Goal: Task Accomplishment & Management: Complete application form

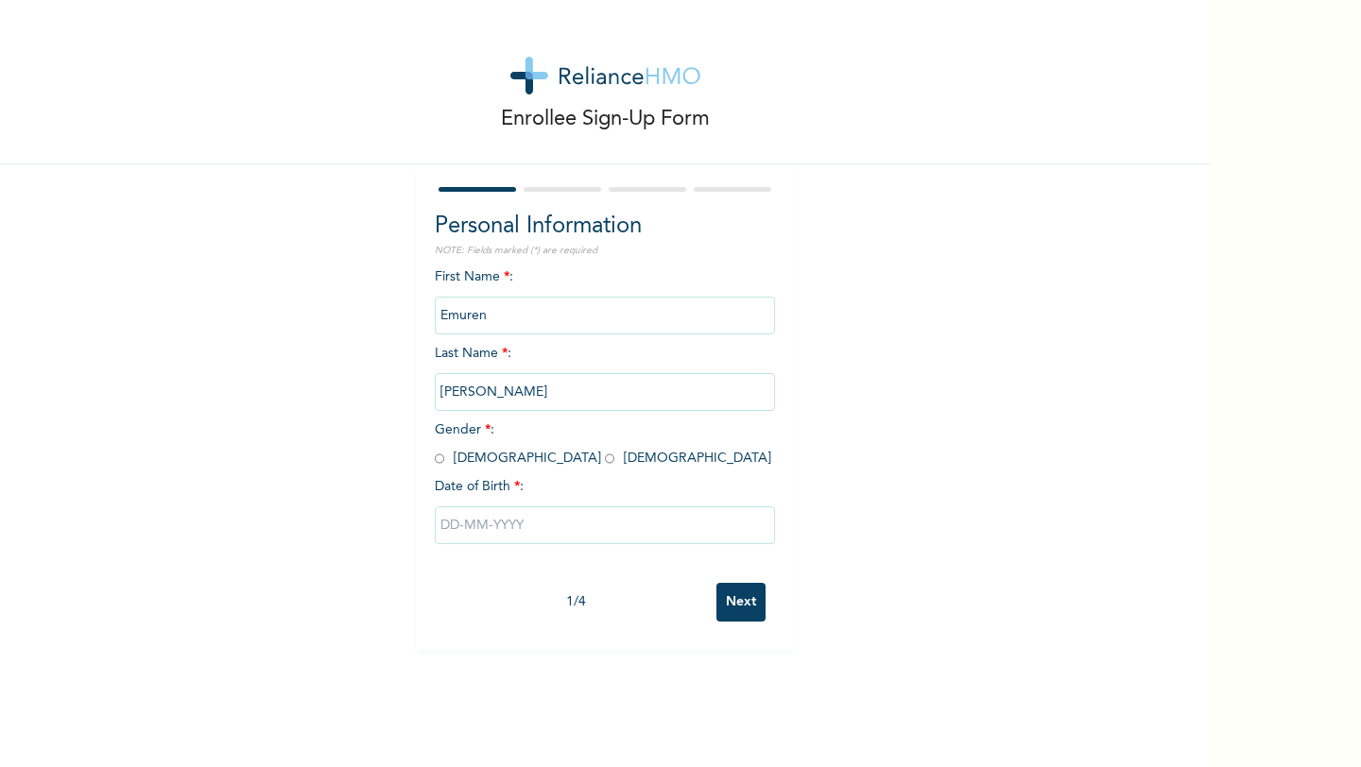
click at [493, 534] on input "text" at bounding box center [605, 526] width 340 height 38
select select "8"
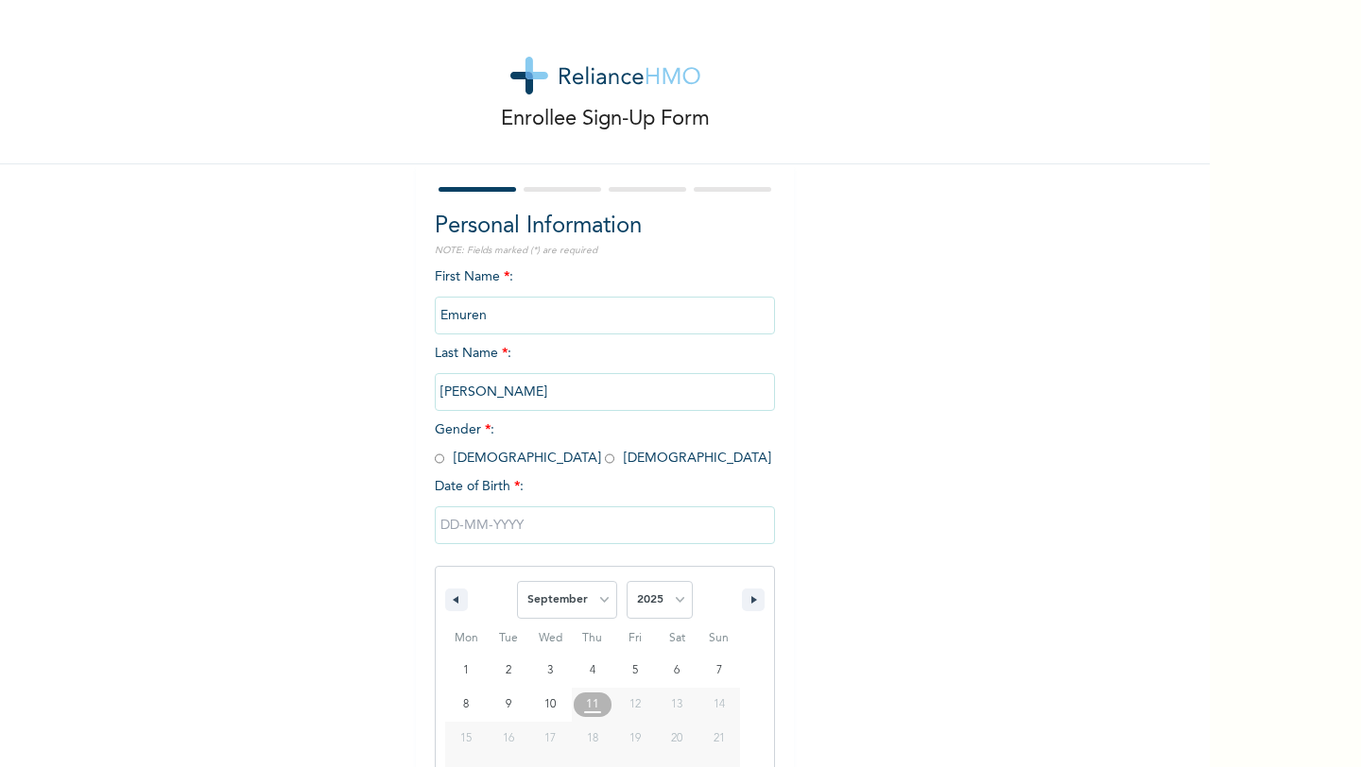
scroll to position [77, 0]
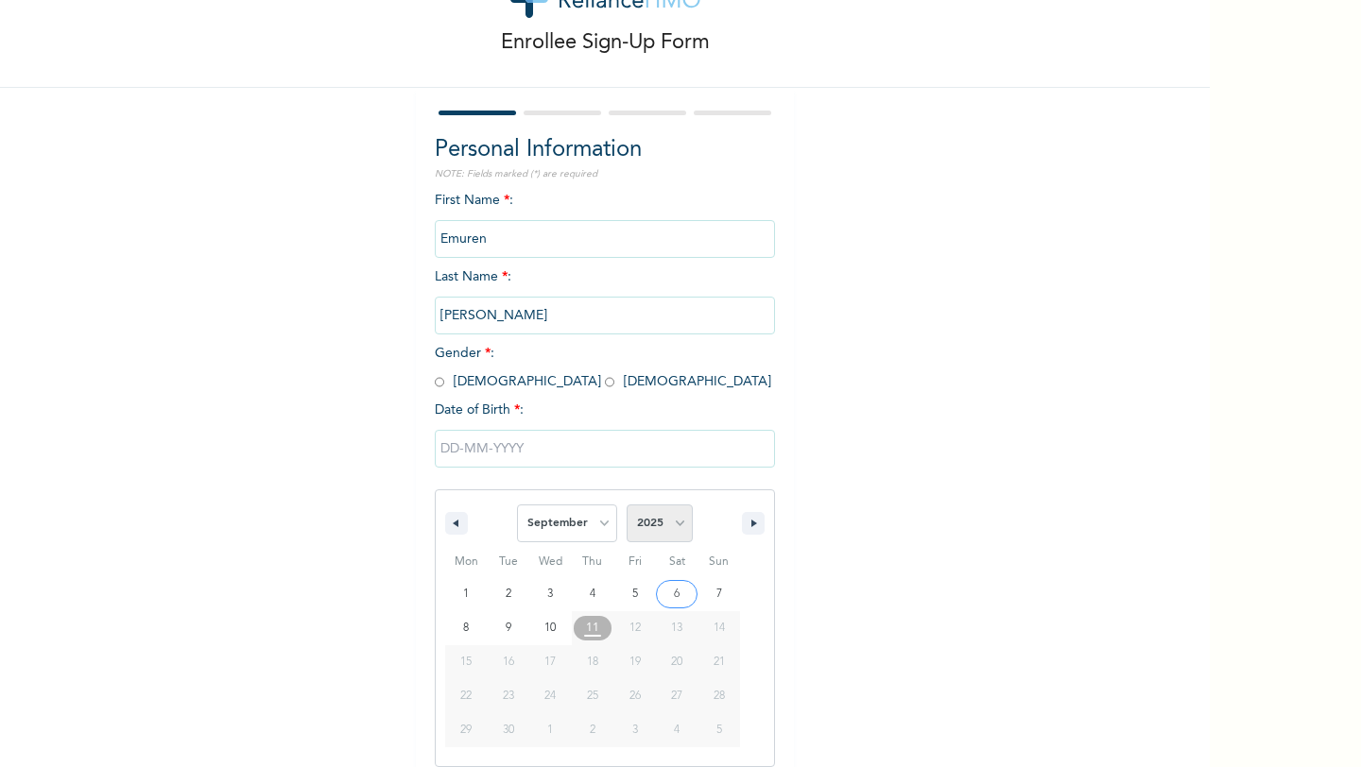
click at [669, 525] on select "2025 2024 2023 2022 2021 2020 2019 2018 2017 2016 2015 2014 2013 2012 2011 2010…" at bounding box center [660, 524] width 66 height 38
select select "1999"
click at [627, 505] on select "2025 2024 2023 2022 2021 2020 2019 2018 2017 2016 2015 2014 2013 2012 2011 2010…" at bounding box center [660, 524] width 66 height 38
click at [602, 532] on select "January February March April May June July August September October November De…" at bounding box center [567, 524] width 100 height 38
select select "9"
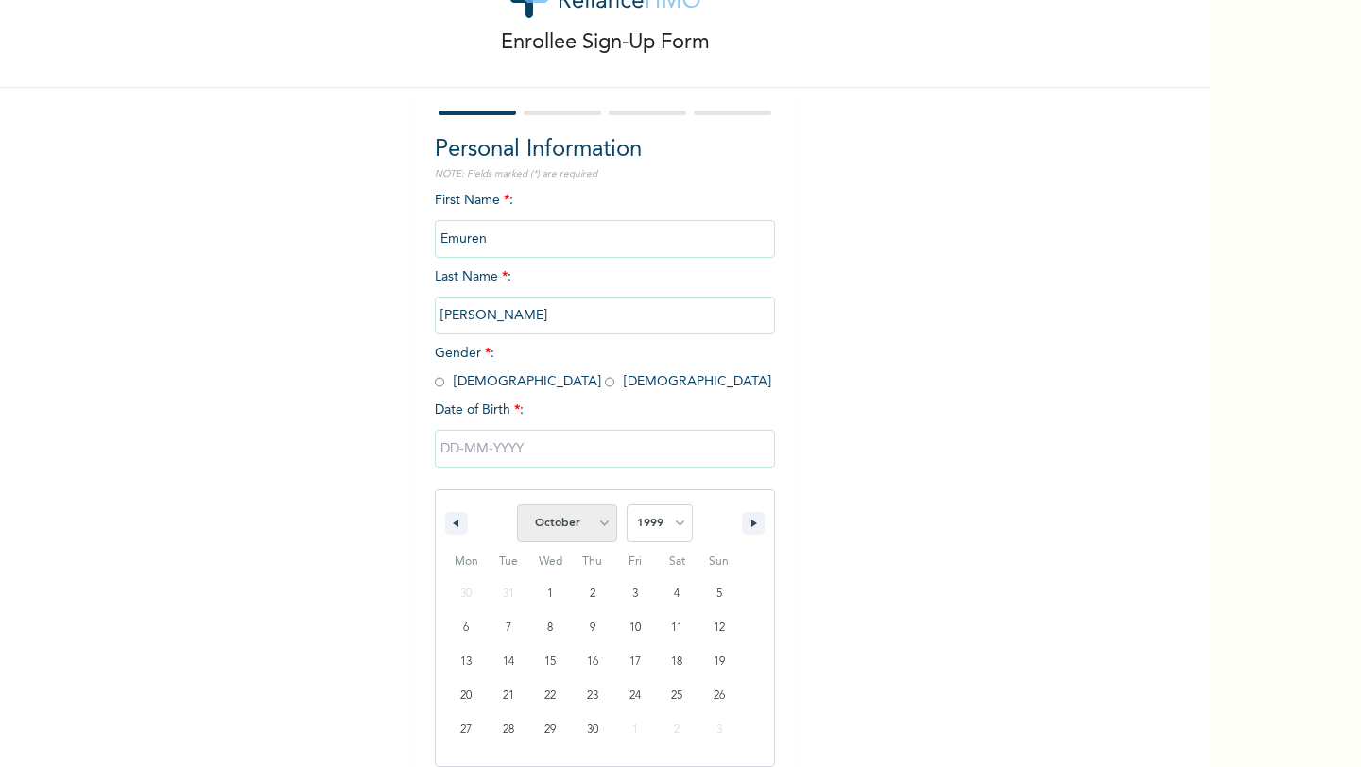
click at [518, 505] on select "January February March April May June July August September October November De…" at bounding box center [567, 524] width 100 height 38
type input "[DATE]"
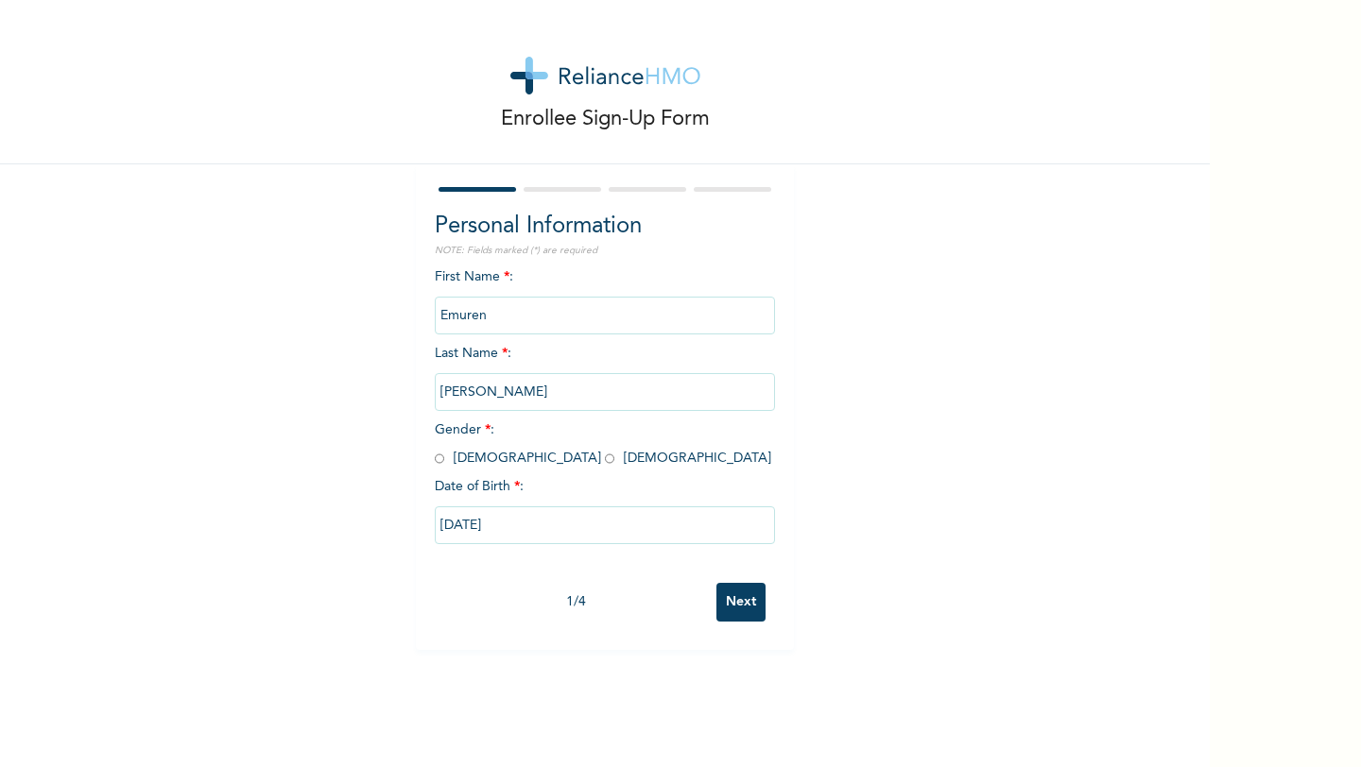
scroll to position [0, 0]
click at [459, 459] on span "Gender * : [DEMOGRAPHIC_DATA] [DEMOGRAPHIC_DATA]" at bounding box center [603, 444] width 336 height 42
click at [444, 460] on span "Gender * : [DEMOGRAPHIC_DATA] [DEMOGRAPHIC_DATA]" at bounding box center [603, 444] width 336 height 42
click at [437, 456] on input "radio" at bounding box center [439, 459] width 9 height 18
radio input "true"
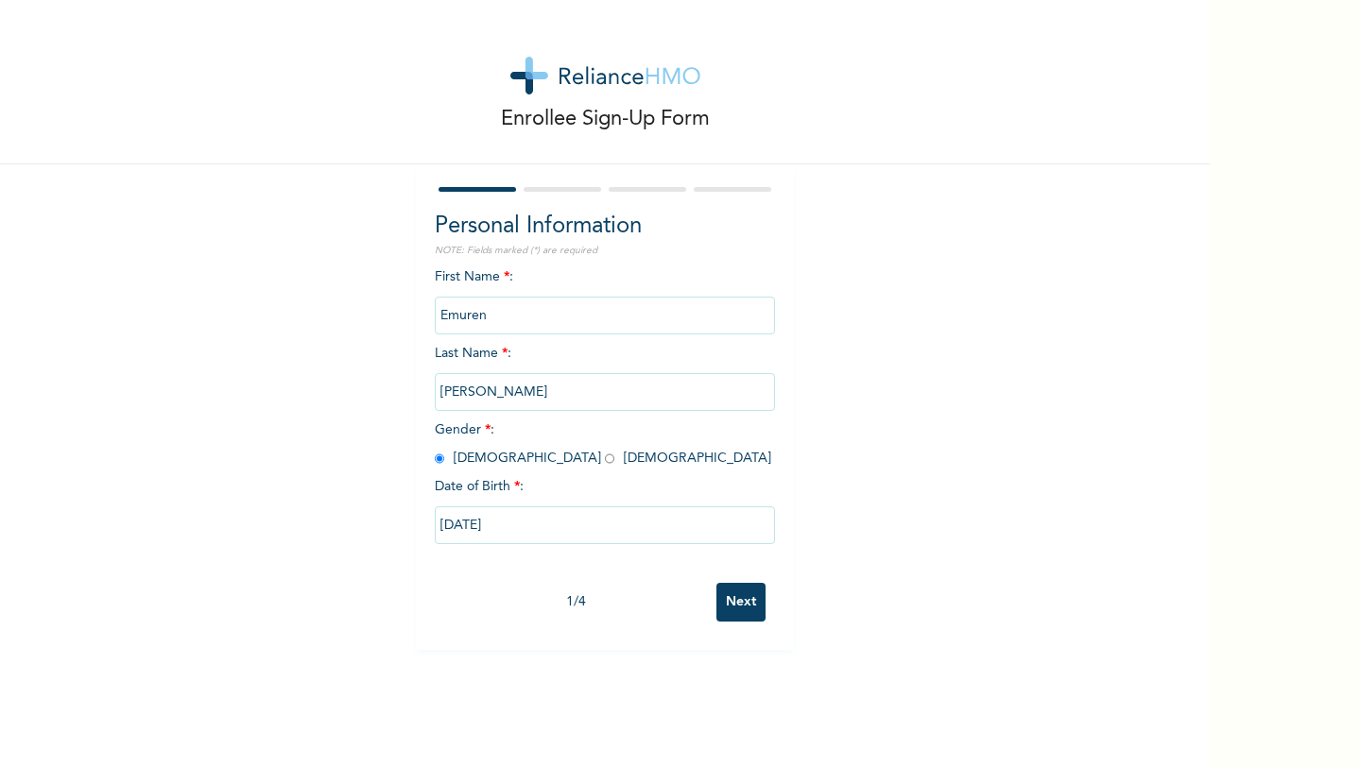
click at [748, 619] on input "Next" at bounding box center [740, 602] width 49 height 39
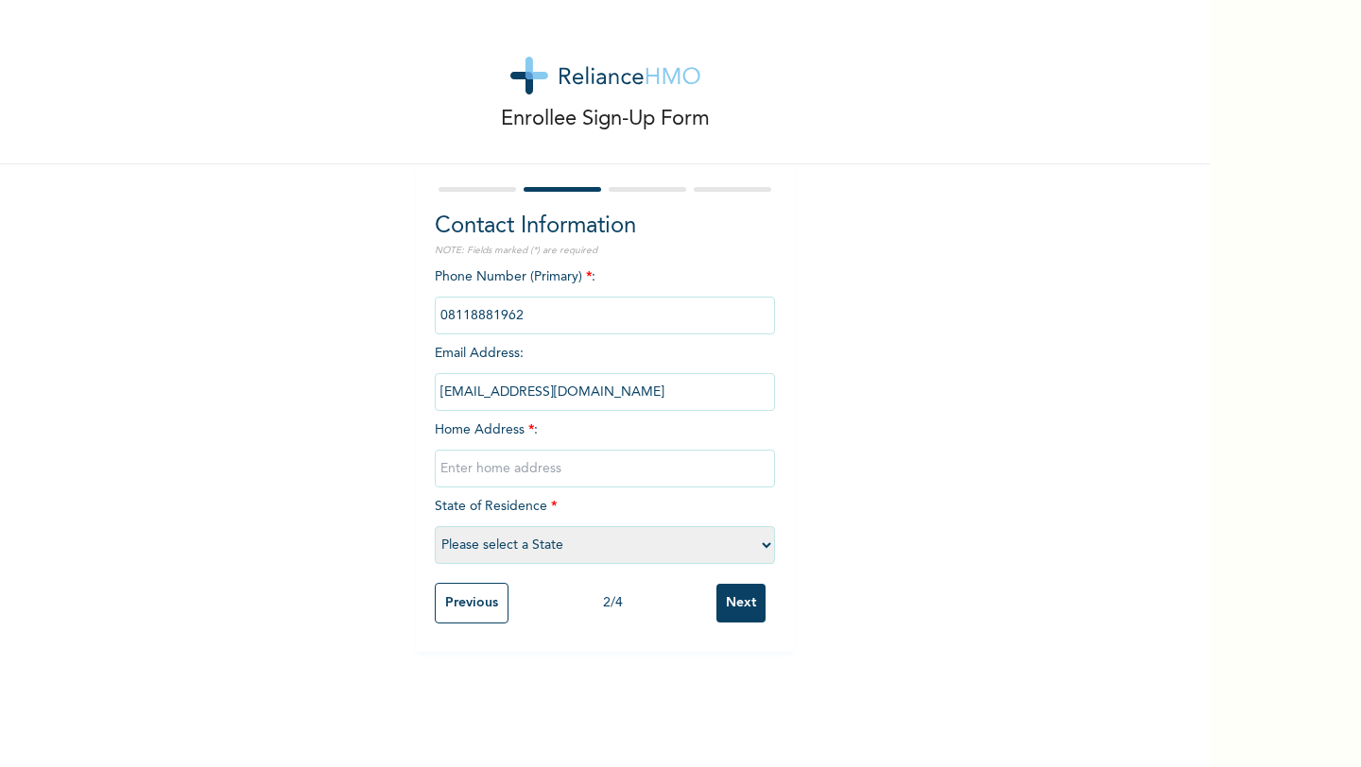
click at [590, 468] on input "text" at bounding box center [605, 469] width 340 height 38
type input "[STREET_ADDRESS][PERSON_NAME]"
select select "25"
click at [749, 601] on input "Next" at bounding box center [740, 603] width 49 height 39
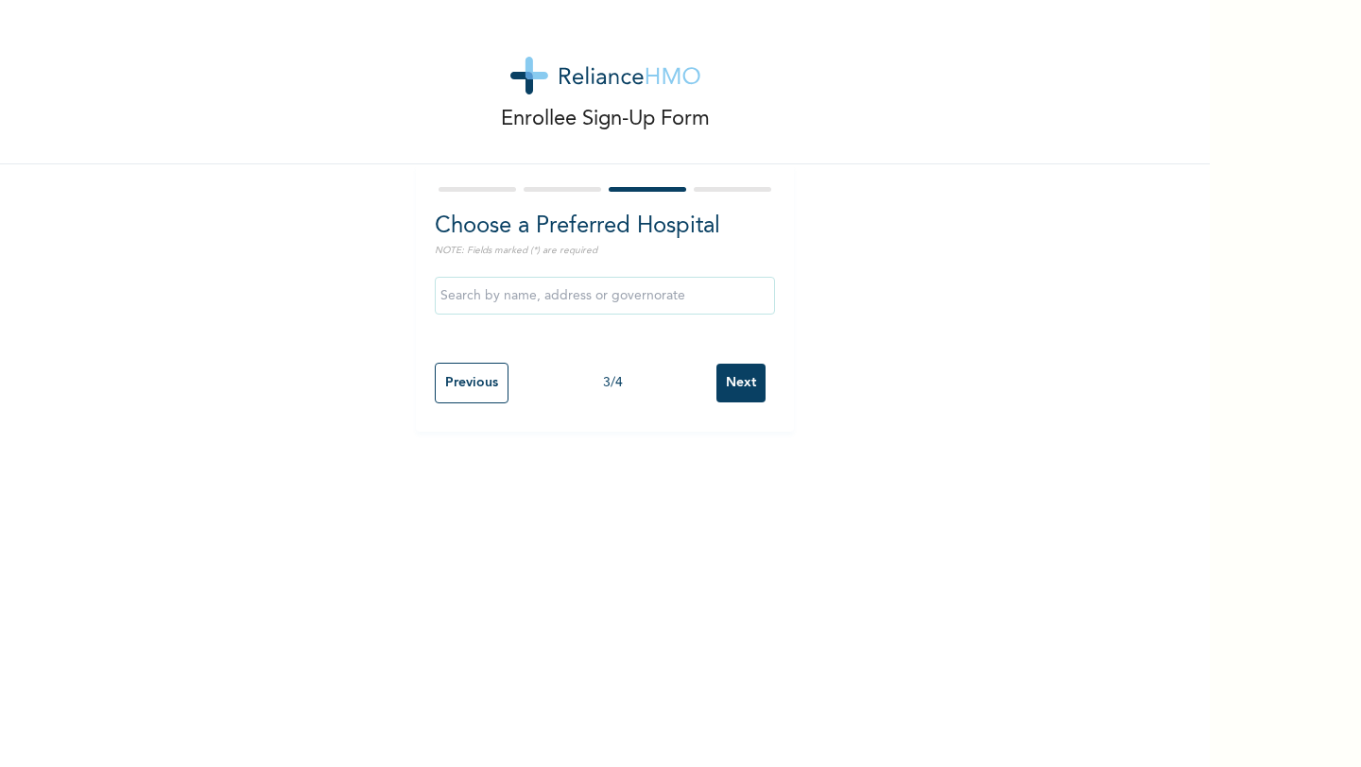
click at [571, 294] on input "text" at bounding box center [605, 296] width 340 height 38
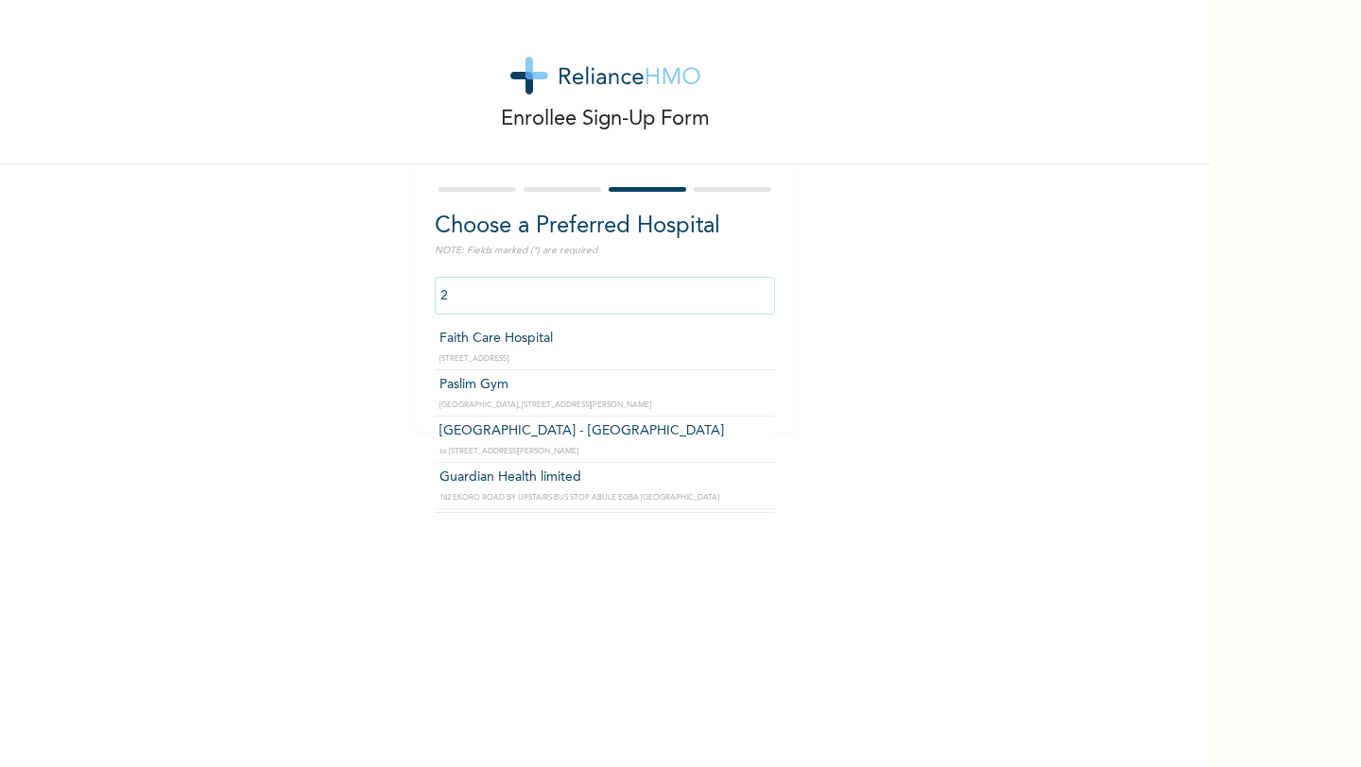
type input "2"
drag, startPoint x: 550, startPoint y: 303, endPoint x: 362, endPoint y: 280, distance: 189.6
click at [362, 280] on div "Enrollee Sign-Up Form Choose a Preferred Hospital NOTE: Fields marked (*) are r…" at bounding box center [605, 216] width 1210 height 432
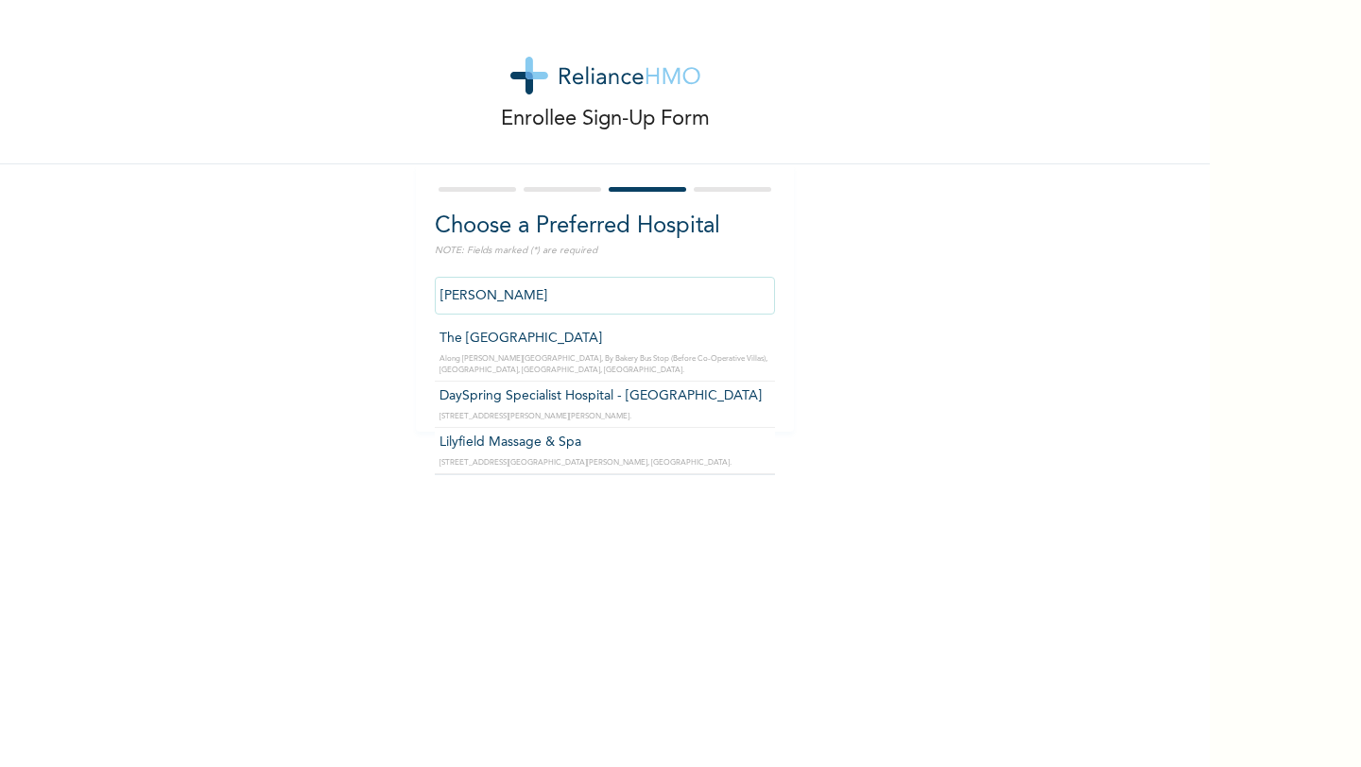
drag, startPoint x: 492, startPoint y: 289, endPoint x: 396, endPoint y: 289, distance: 96.4
click at [396, 289] on div "Enrollee Sign-Up Form Choose a Preferred Hospital NOTE: Fields marked (*) are r…" at bounding box center [605, 216] width 1210 height 432
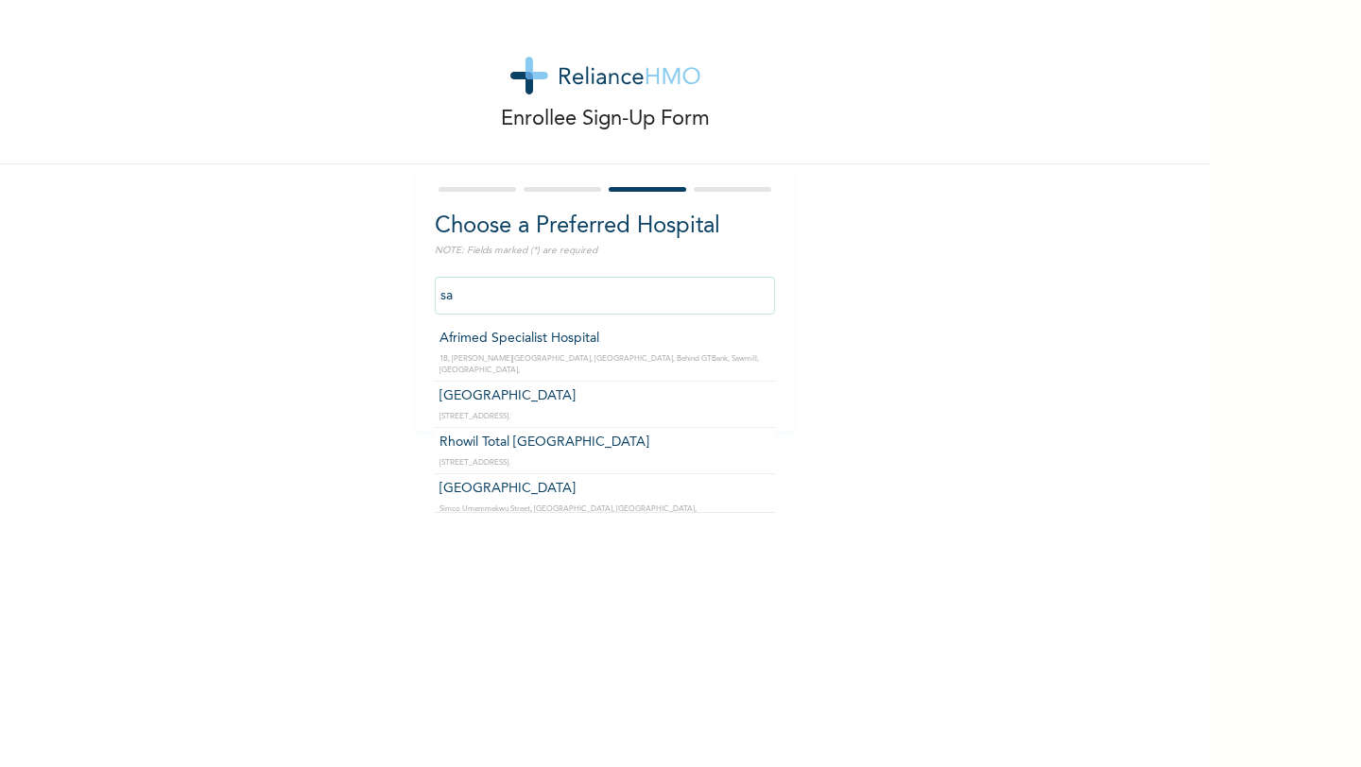
type input "s"
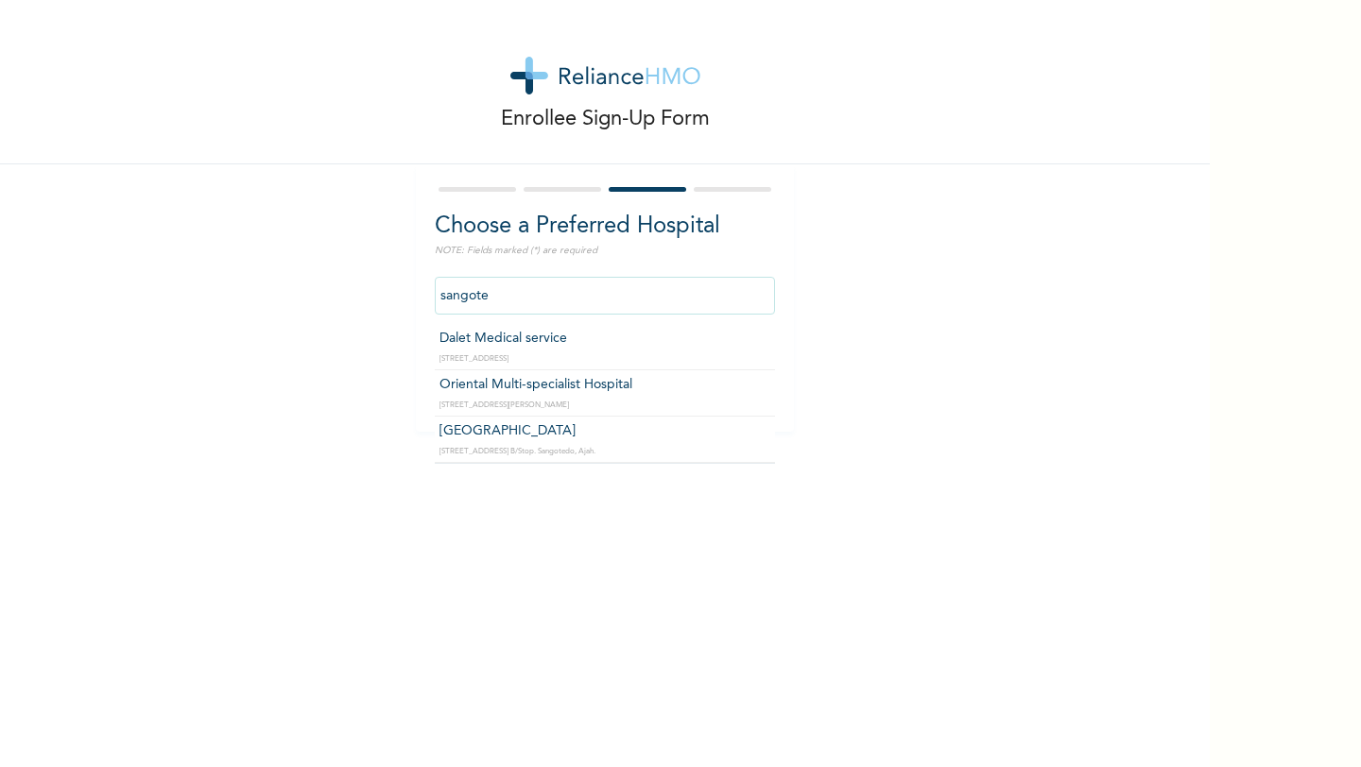
drag, startPoint x: 507, startPoint y: 295, endPoint x: 366, endPoint y: 284, distance: 141.2
click at [366, 284] on div "Enrollee Sign-Up Form Choose a Preferred Hospital NOTE: Fields marked (*) are r…" at bounding box center [605, 216] width 1210 height 432
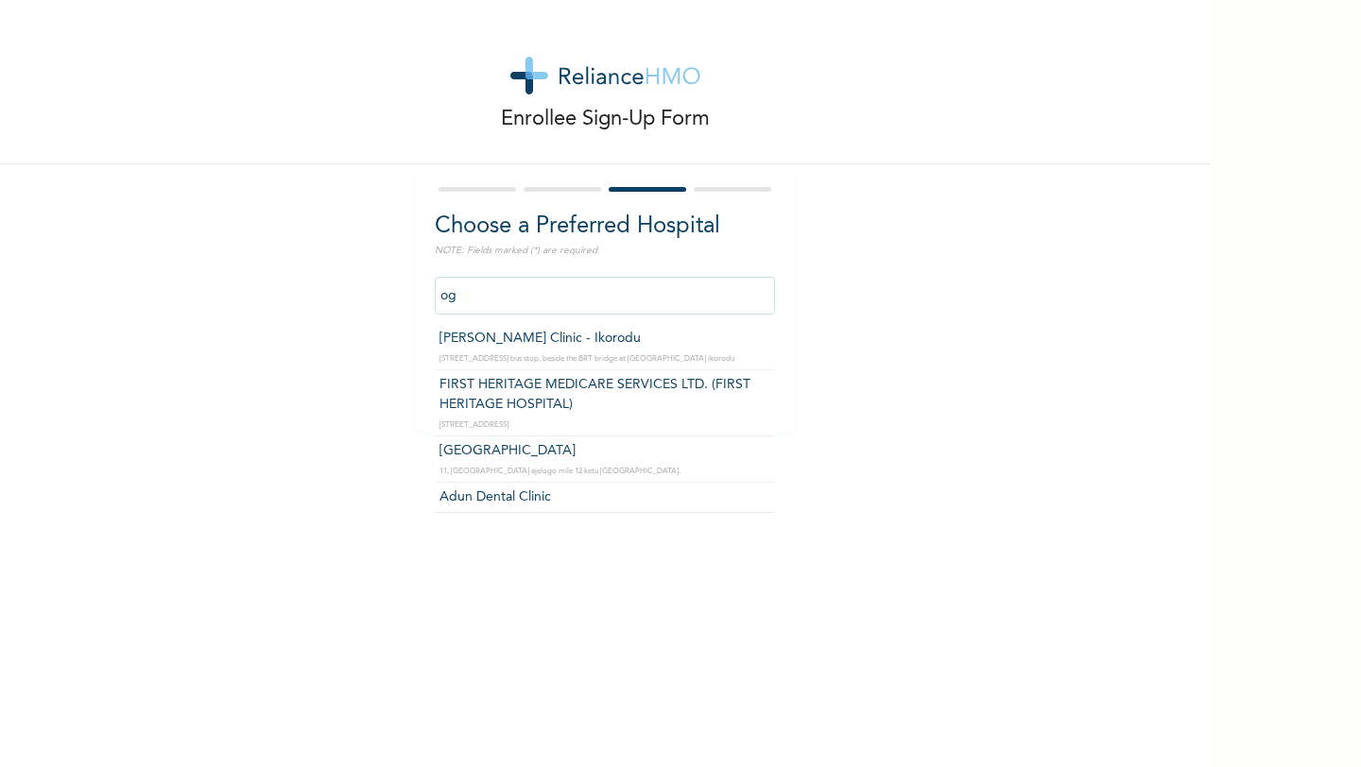
type input "o"
